Goal: Navigation & Orientation: Find specific page/section

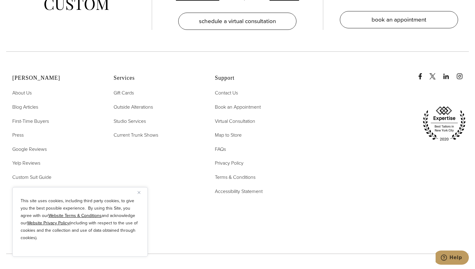
scroll to position [3105, 0]
click at [22, 90] on span "About Us" at bounding box center [21, 93] width 19 height 7
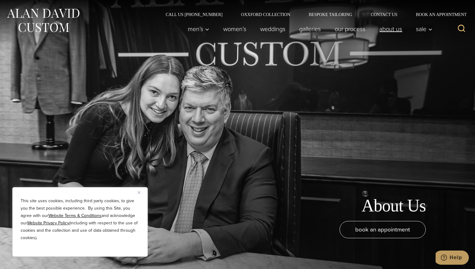
click at [383, 28] on link "About Us" at bounding box center [391, 29] width 37 height 12
